Goal: Check status: Check status

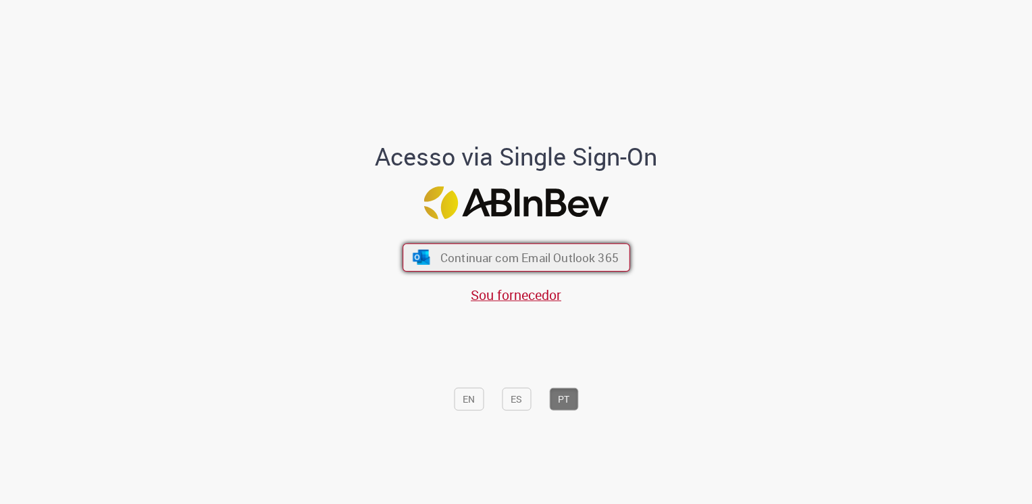
click at [600, 258] on span "Continuar com Email Outlook 365" at bounding box center [528, 257] width 178 height 16
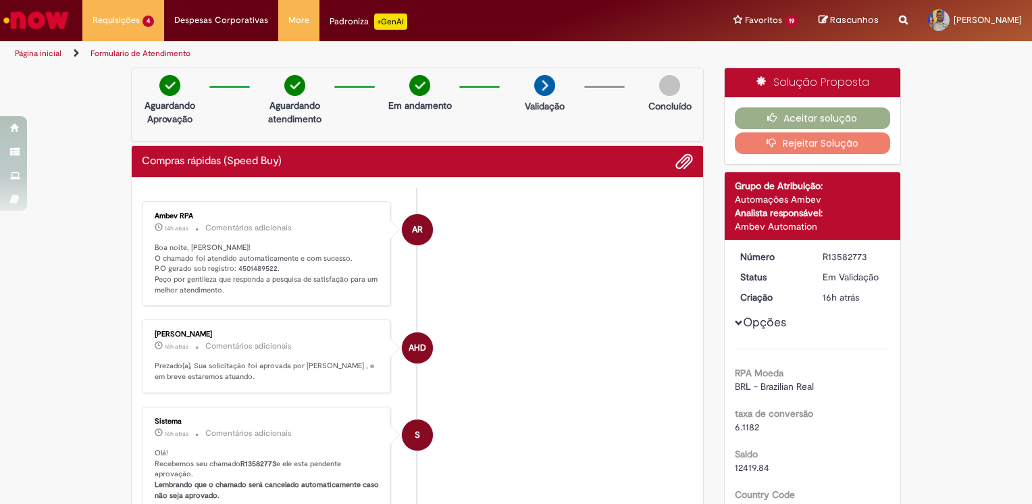
click at [258, 263] on p "Boa noite, [PERSON_NAME]! O chamado foi atendido automaticamente e com sucesso.…" at bounding box center [267, 268] width 225 height 53
copy p "4501489522"
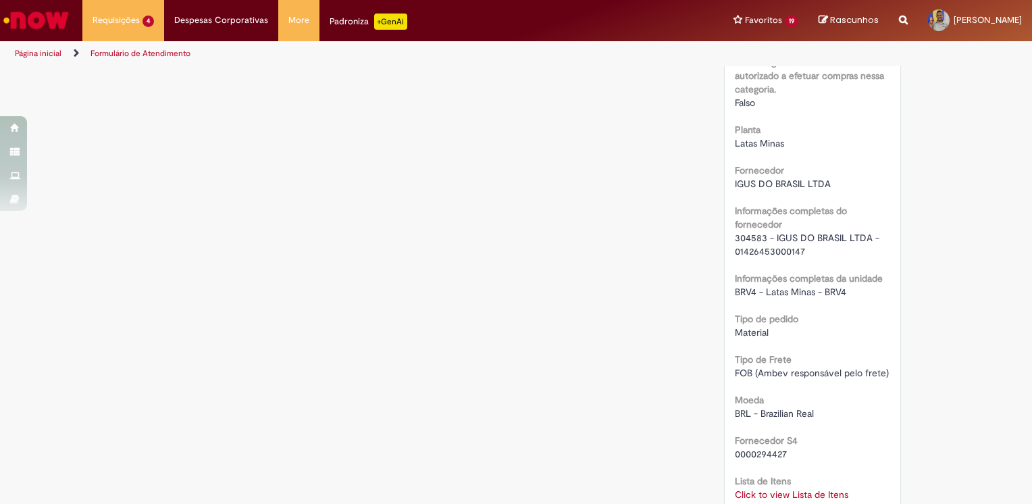
scroll to position [1148, 0]
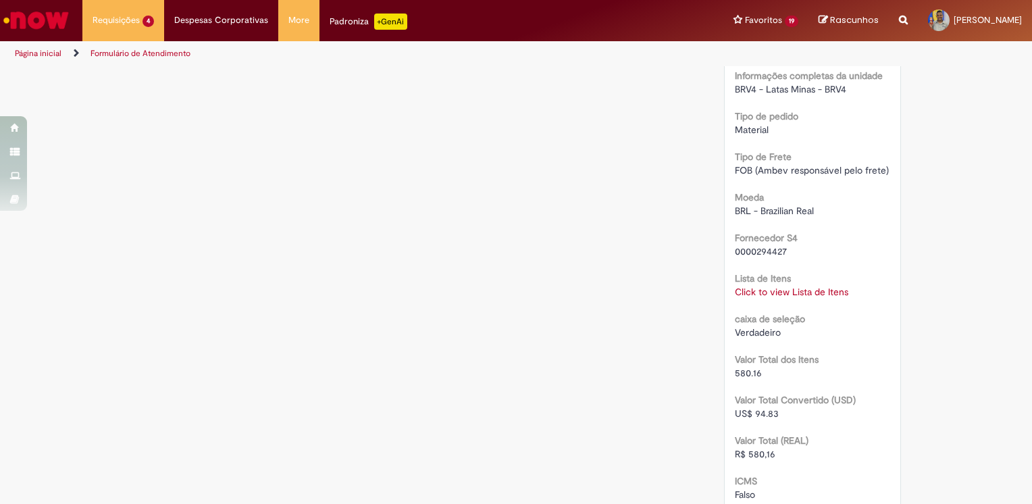
click at [787, 293] on link "Click to view Lista de Itens" at bounding box center [791, 292] width 113 height 12
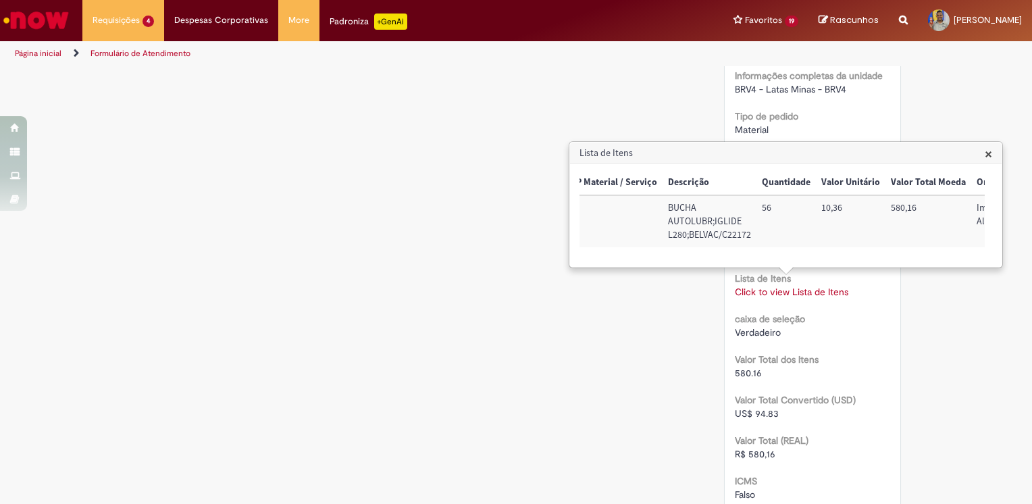
scroll to position [0, 0]
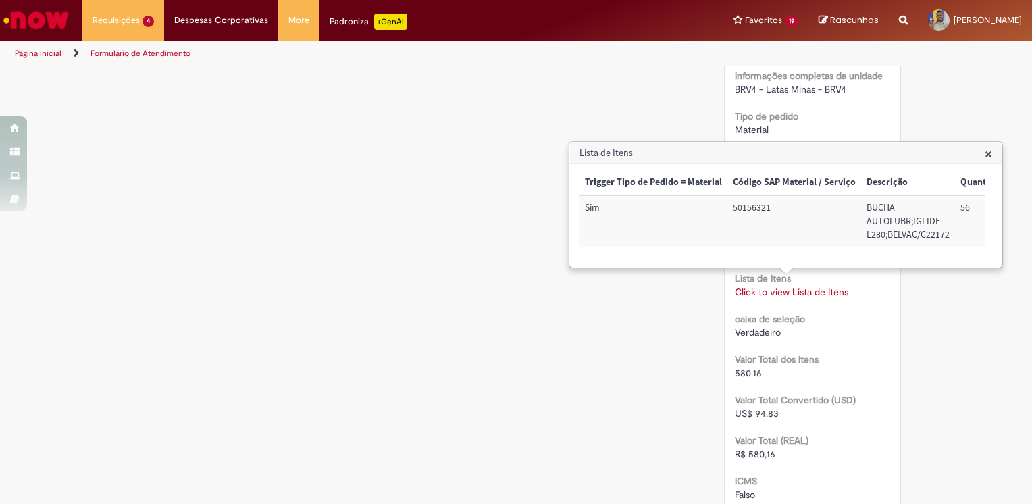
drag, startPoint x: 565, startPoint y: 310, endPoint x: 628, endPoint y: 310, distance: 62.8
click at [735, 288] on link "Click to view Lista de Itens" at bounding box center [791, 292] width 113 height 12
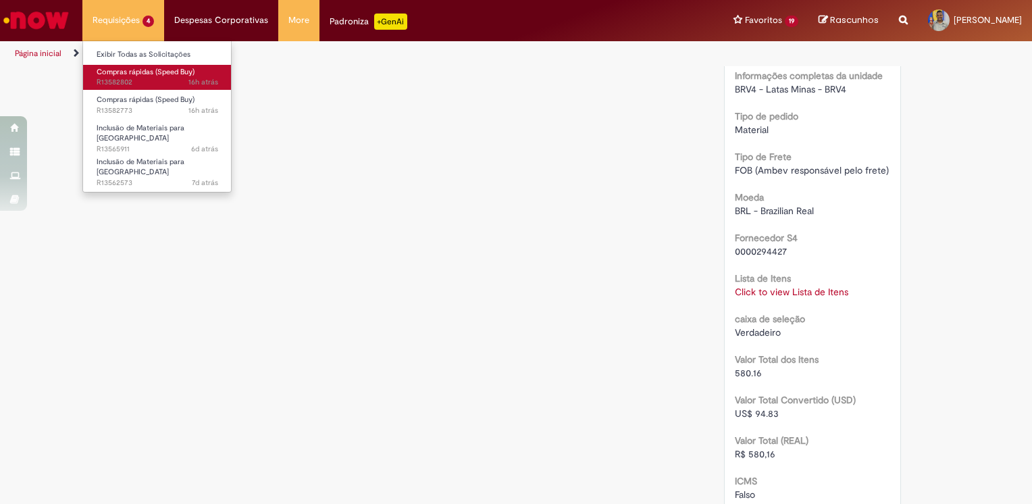
click at [141, 88] on link "Compras rápidas (Speed Buy) 16h atrás 16 horas atrás R13582802" at bounding box center [157, 77] width 149 height 25
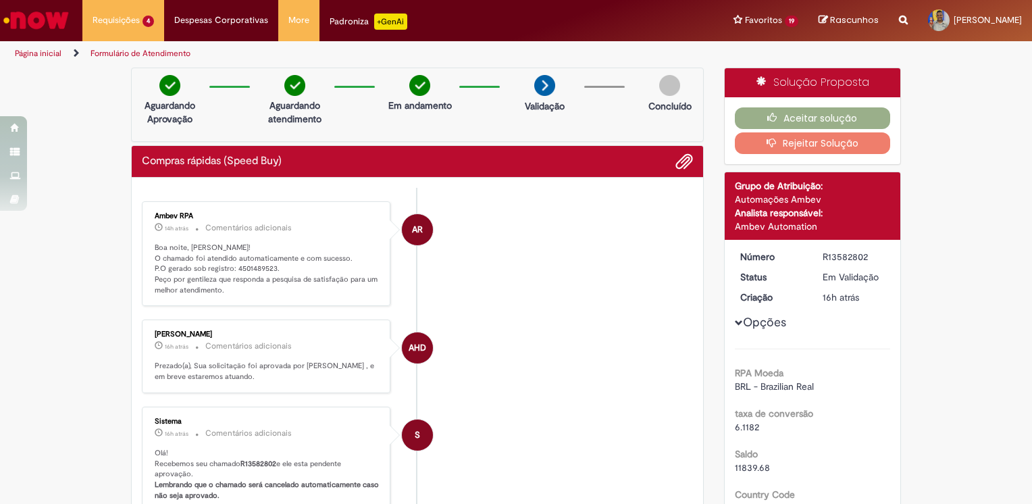
click at [259, 189] on ul "AR Ambev RPA 14h atrás 14 horas atrás Comentários adicionais Boa noite, [PERSON…" at bounding box center [417, 504] width 551 height 633
drag, startPoint x: 259, startPoint y: 189, endPoint x: 254, endPoint y: 265, distance: 76.5
click at [254, 265] on p "Boa noite, [PERSON_NAME]! O chamado foi atendido automaticamente e com sucesso.…" at bounding box center [267, 268] width 225 height 53
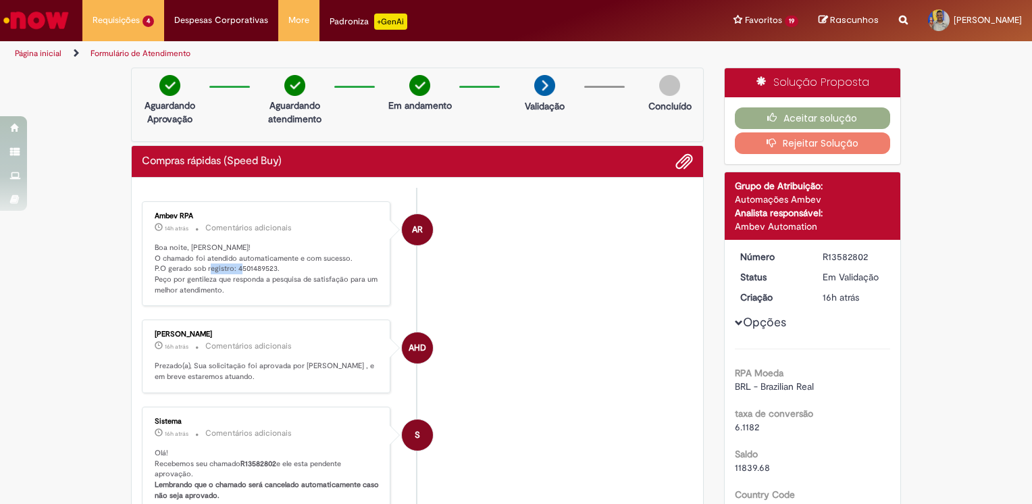
copy p "4501489523"
